Goal: Information Seeking & Learning: Learn about a topic

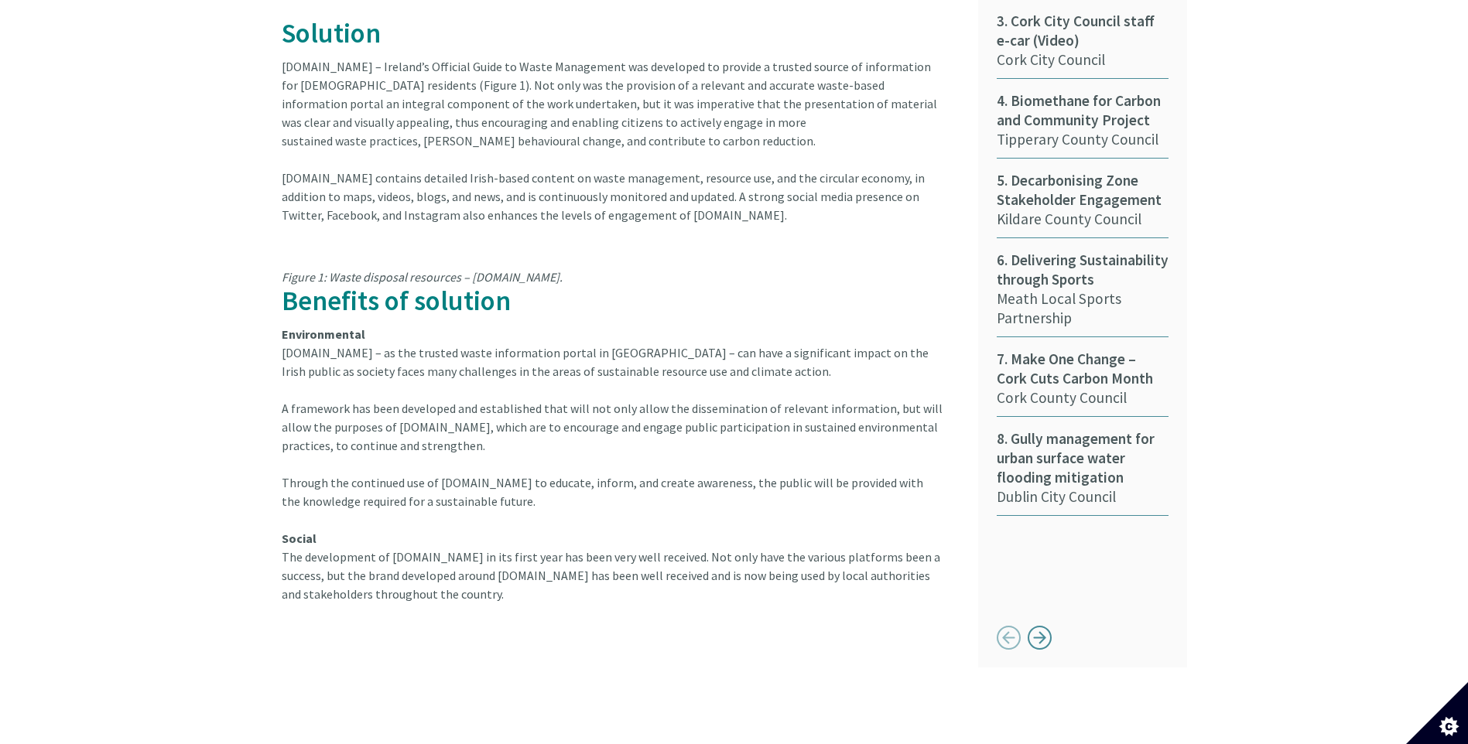
scroll to position [1083, 0]
click at [1070, 108] on span "4. Biomethane for Carbon and Community Project" at bounding box center [1083, 111] width 172 height 39
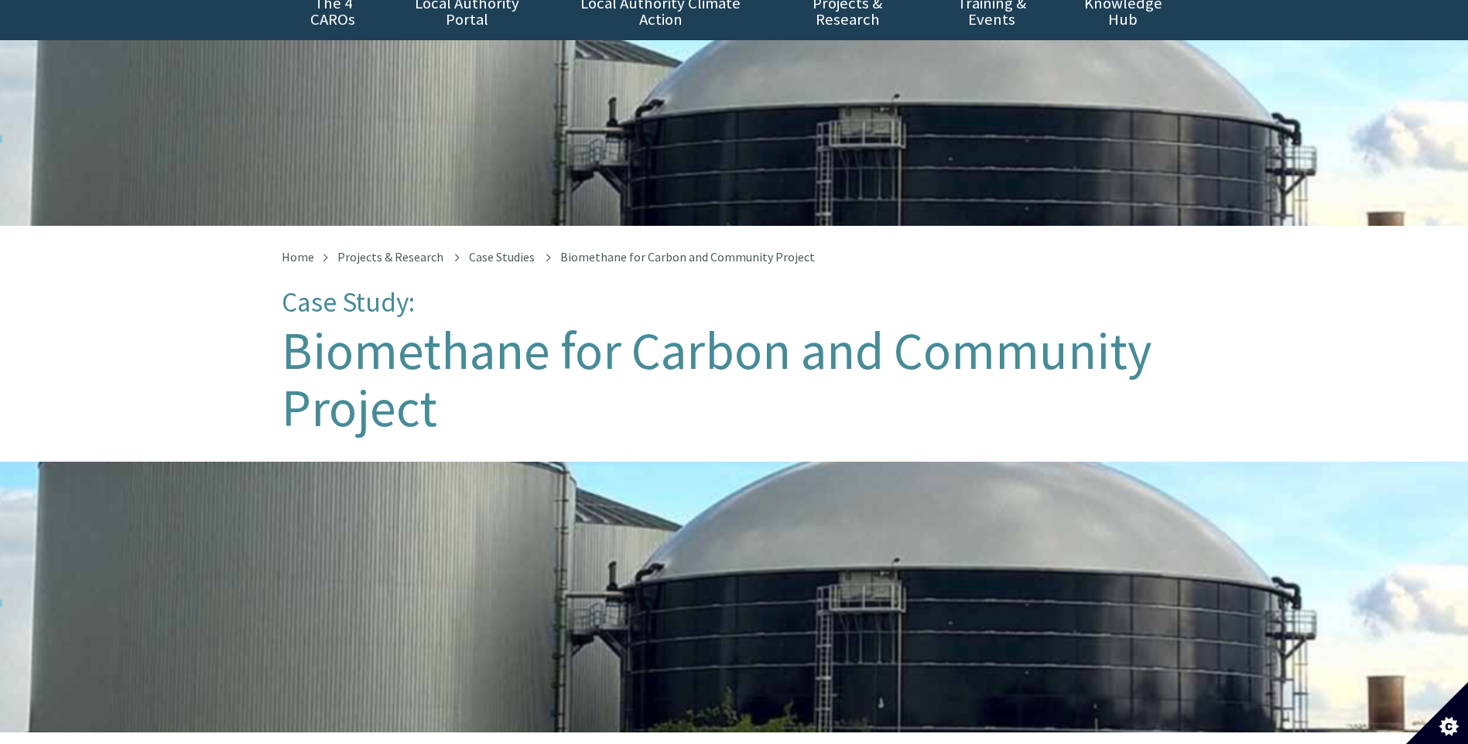
scroll to position [387, 0]
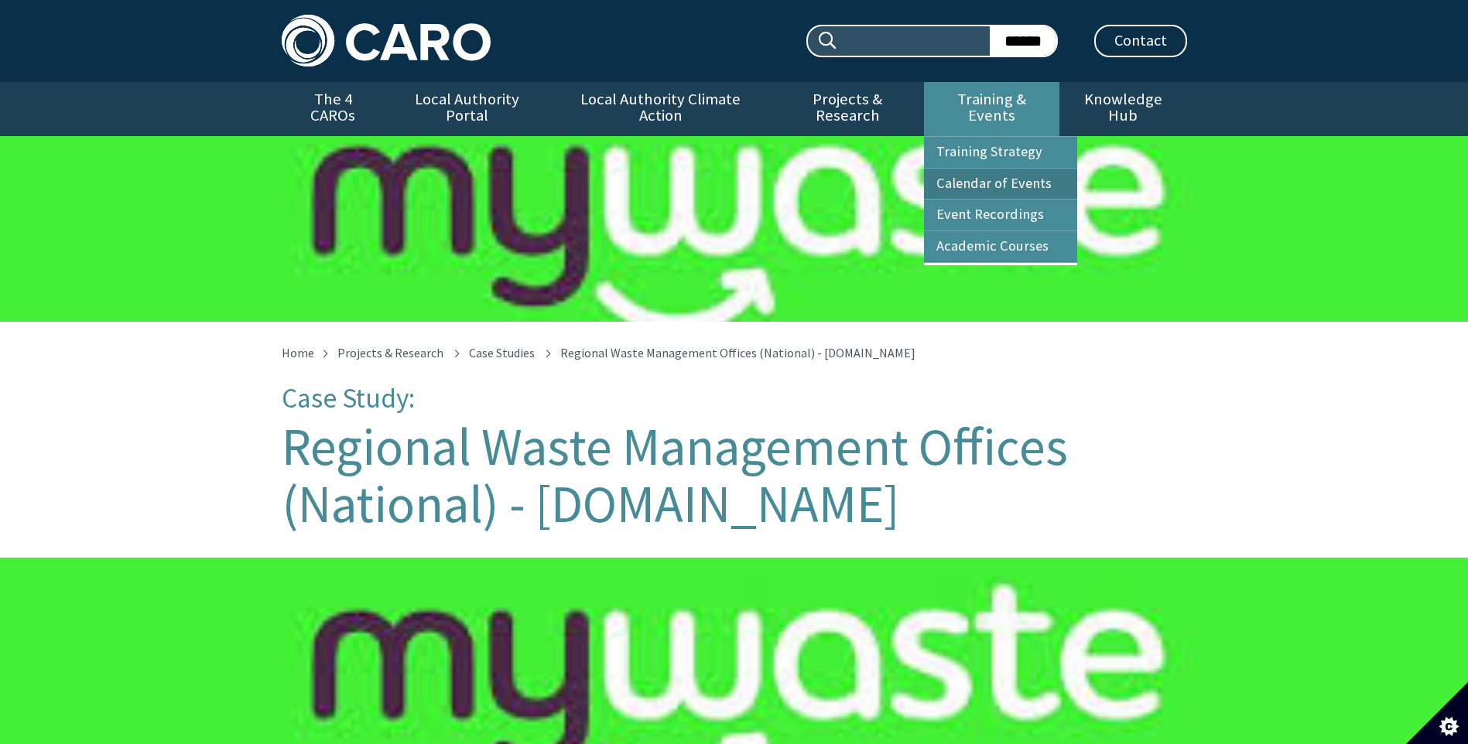
click at [992, 169] on link "Calendar of Events" at bounding box center [1000, 184] width 153 height 31
